Goal: Transaction & Acquisition: Purchase product/service

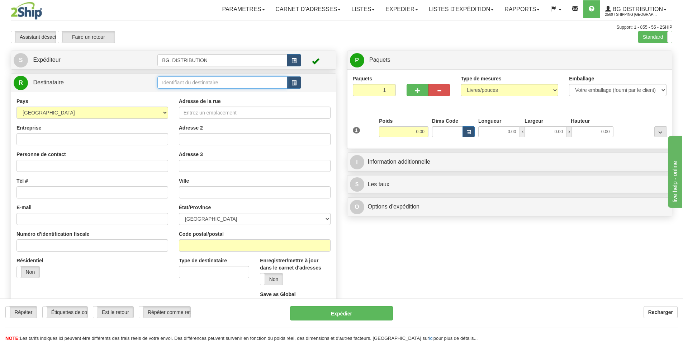
click at [233, 83] on input "text" at bounding box center [222, 82] width 130 height 12
type input "20174"
click button "Supprimer" at bounding box center [0, 0] width 0 height 0
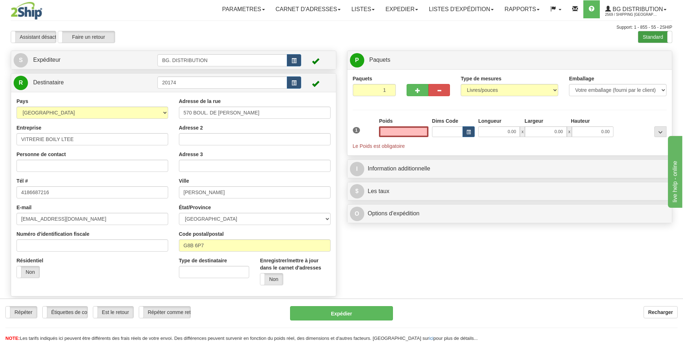
type input "0.00"
click at [644, 36] on label "Standard" at bounding box center [656, 36] width 34 height 11
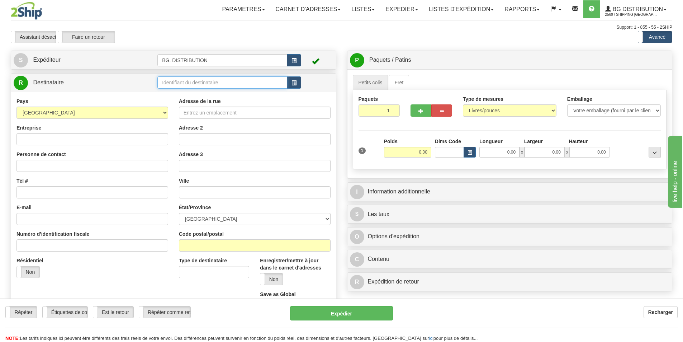
click at [214, 79] on input "text" at bounding box center [222, 82] width 130 height 12
click at [193, 81] on input "text" at bounding box center [222, 82] width 130 height 12
click at [203, 81] on input "text" at bounding box center [222, 82] width 130 height 12
type input "20174"
click button "Supprimer" at bounding box center [0, 0] width 0 height 0
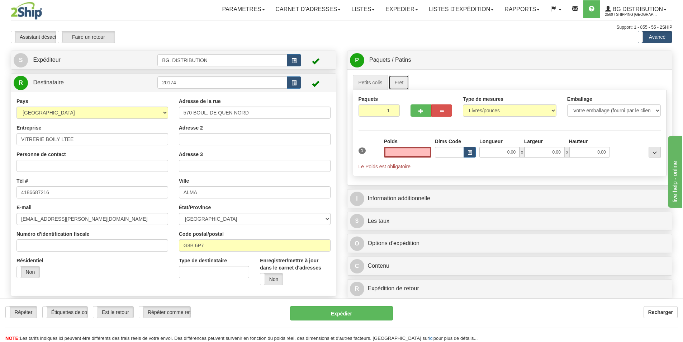
type input "0.00"
click at [405, 80] on link "Fret" at bounding box center [399, 82] width 20 height 15
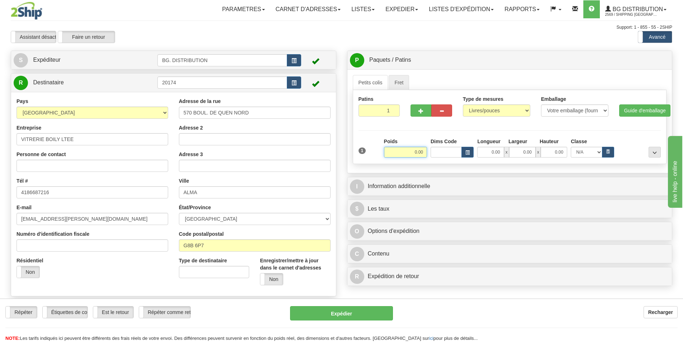
drag, startPoint x: 412, startPoint y: 152, endPoint x: 418, endPoint y: 151, distance: 6.5
click at [418, 151] on input "0.00" at bounding box center [405, 152] width 43 height 11
type input "200.00"
click at [492, 152] on input "0.00" at bounding box center [490, 152] width 27 height 11
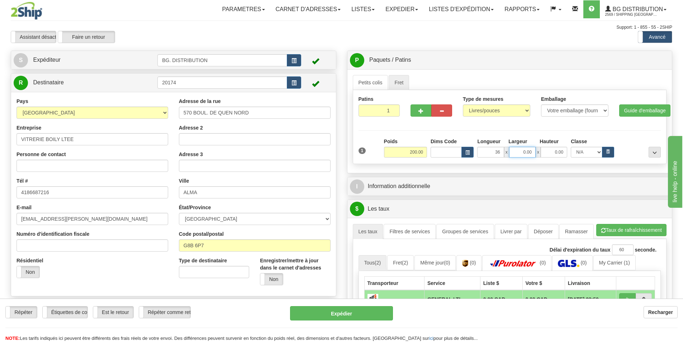
type input "36.00"
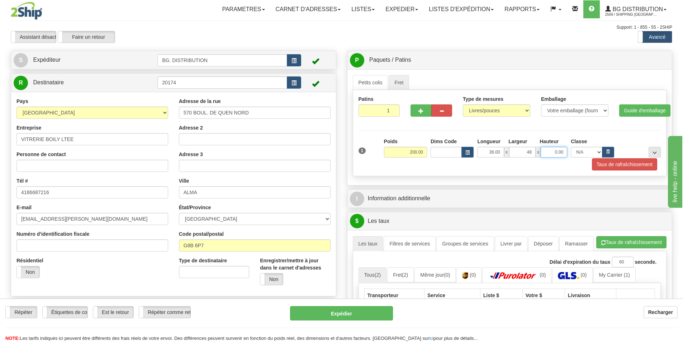
type input "48.00"
type input "24.00"
click at [652, 151] on button "..." at bounding box center [655, 152] width 12 height 11
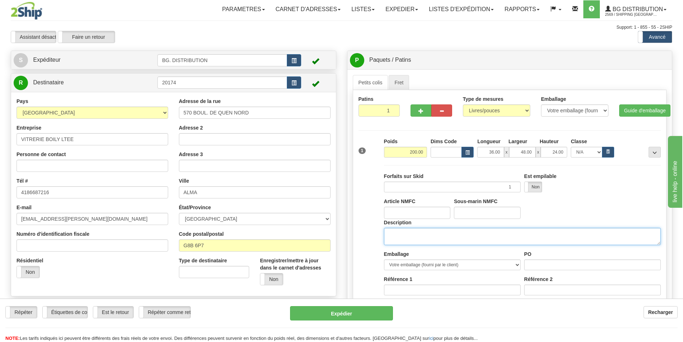
click at [492, 235] on textarea "Description" at bounding box center [522, 236] width 277 height 17
type textarea "..."
click at [556, 265] on input "PO" at bounding box center [592, 264] width 137 height 11
type input "QUINCAILLERIE"
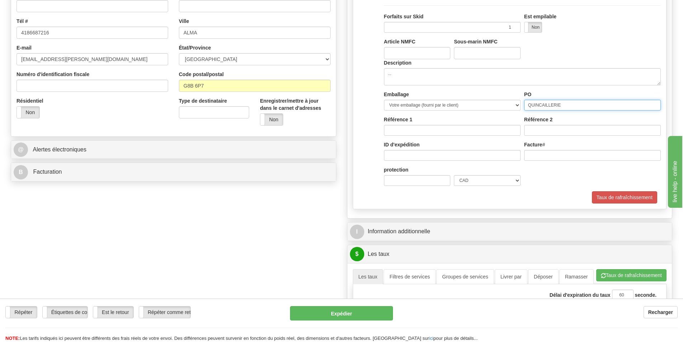
scroll to position [215, 0]
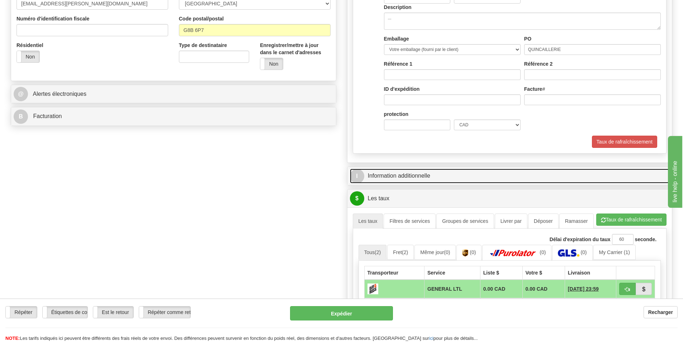
click at [468, 178] on link "I Information additionnelle" at bounding box center [510, 176] width 320 height 15
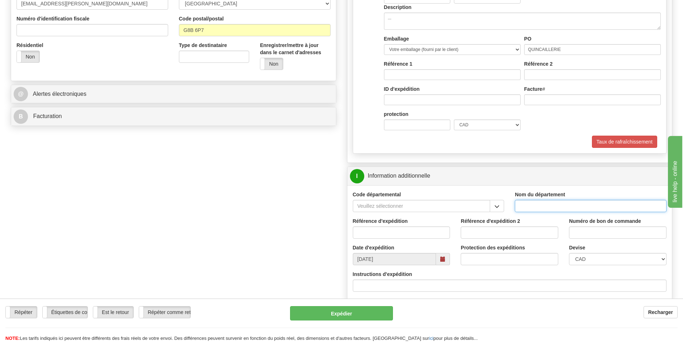
click at [527, 206] on input "Nom du département" at bounding box center [591, 206] width 152 height 12
click button "Supprimer" at bounding box center [0, 0] width 0 height 0
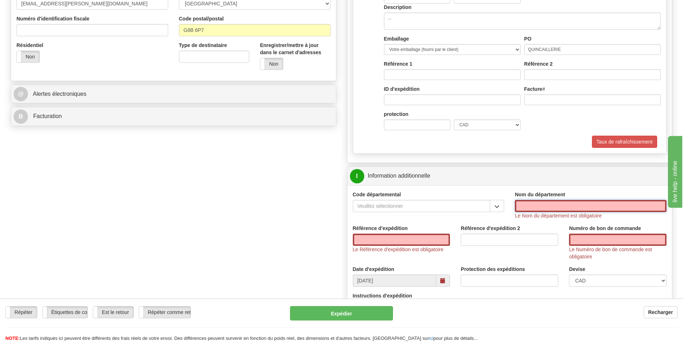
click at [522, 206] on input "Nom du département" at bounding box center [591, 206] width 152 height 12
type input "."
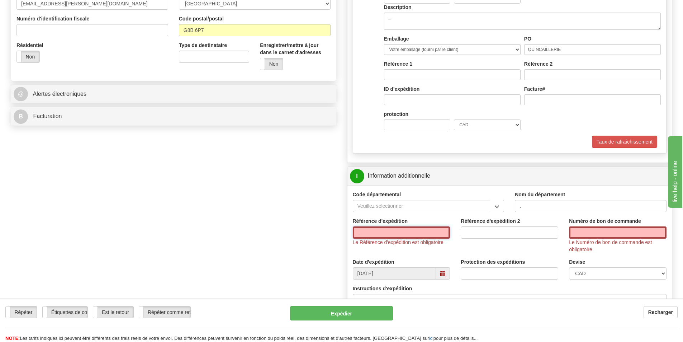
type input "."
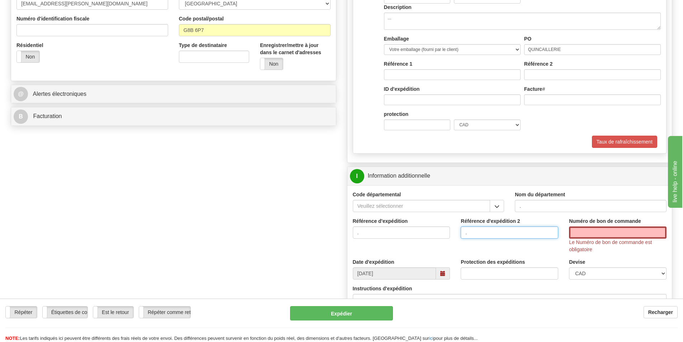
type input "."
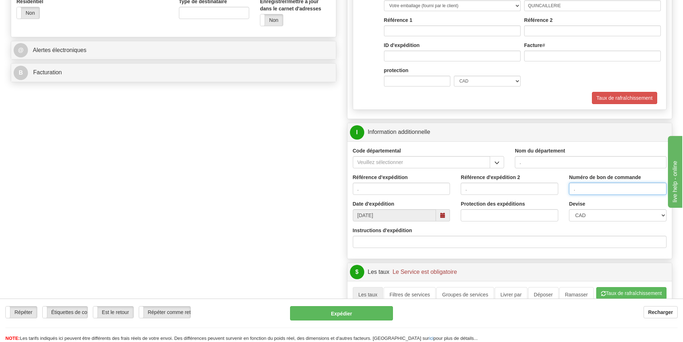
scroll to position [359, 0]
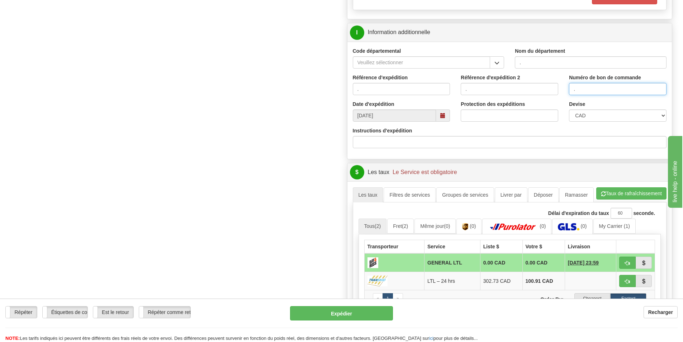
type input "."
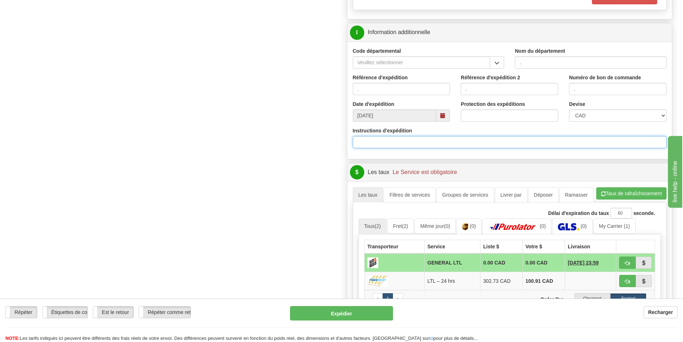
click at [423, 143] on input "Instructions d'expédition" at bounding box center [510, 142] width 314 height 12
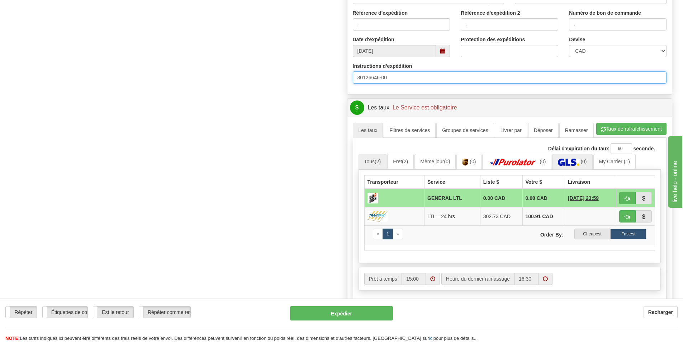
scroll to position [430, 0]
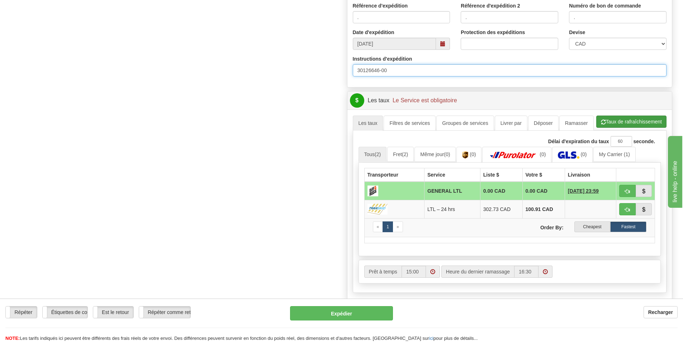
type input "30126646-00"
click at [622, 121] on button "Taux de rafraîchissement" at bounding box center [632, 122] width 70 height 12
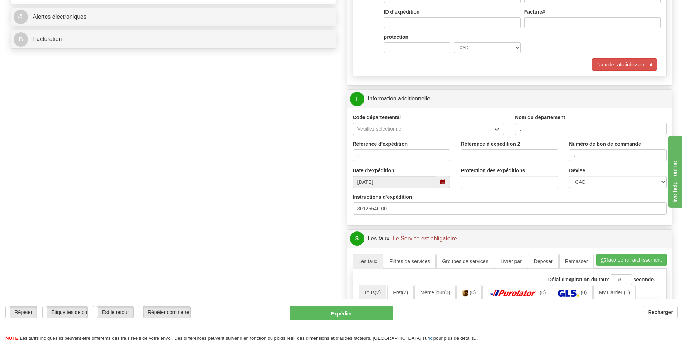
scroll to position [395, 0]
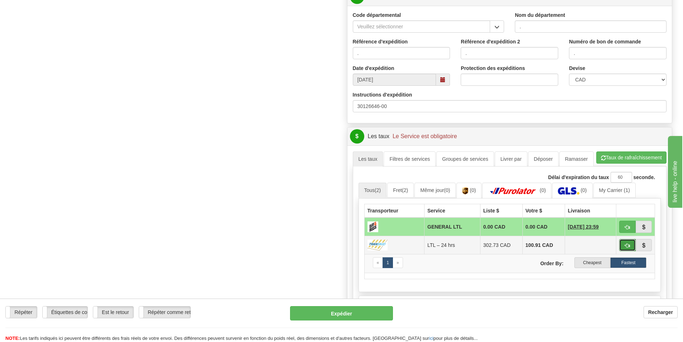
click at [629, 245] on span "button" at bounding box center [627, 245] width 5 height 5
type input "24 hrs"
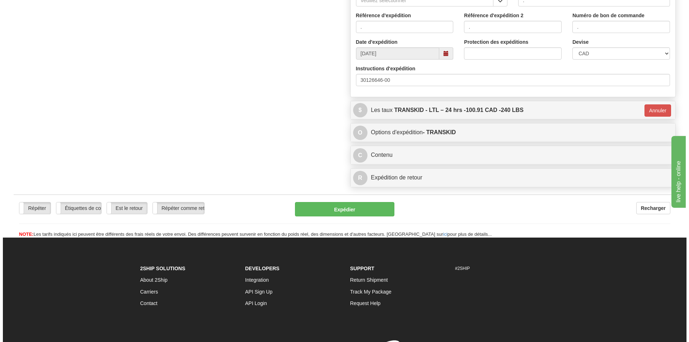
scroll to position [465, 0]
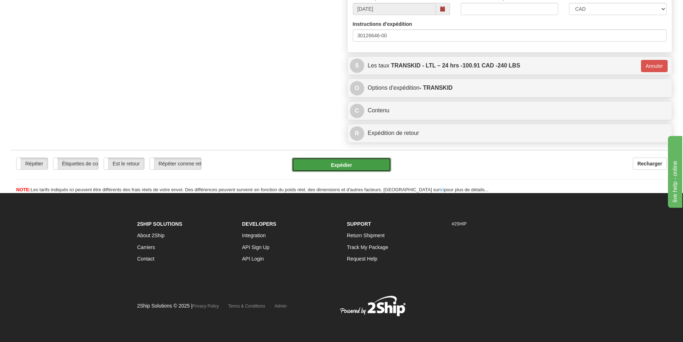
click at [336, 163] on button "Expédier" at bounding box center [341, 164] width 99 height 14
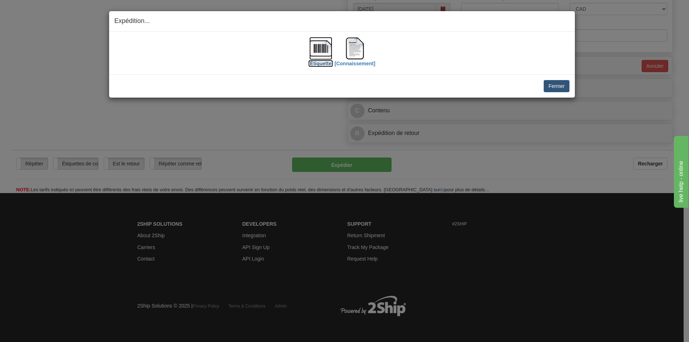
click at [320, 51] on img at bounding box center [320, 48] width 23 height 23
click at [351, 47] on img at bounding box center [354, 48] width 23 height 23
